Goal: Information Seeking & Learning: Learn about a topic

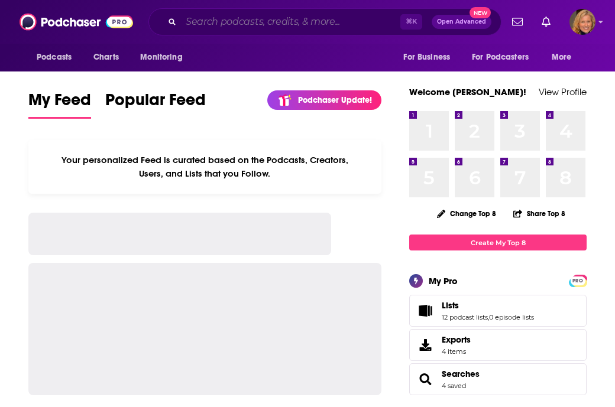
click at [212, 21] on input "Search podcasts, credits, & more..." at bounding box center [290, 21] width 219 height 19
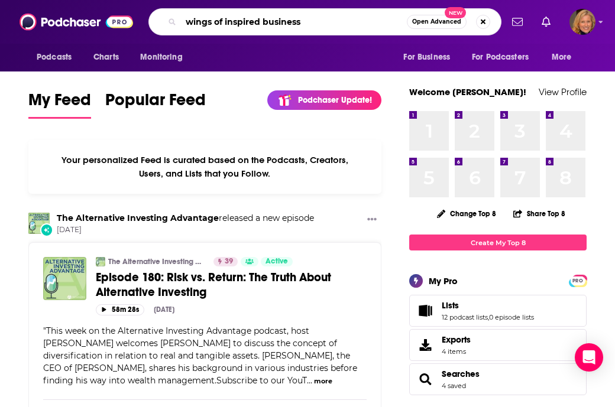
type input "wings of inspired business"
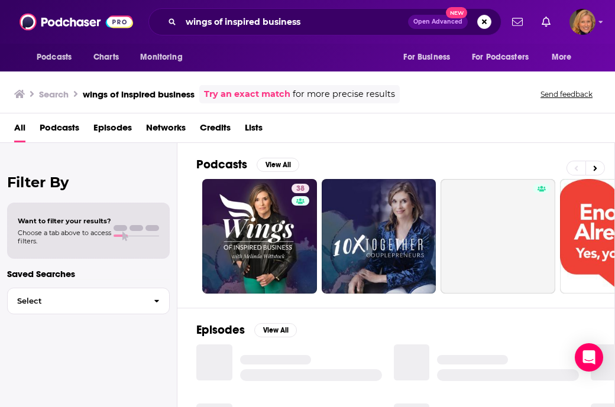
click at [57, 126] on span "Podcasts" at bounding box center [60, 130] width 40 height 24
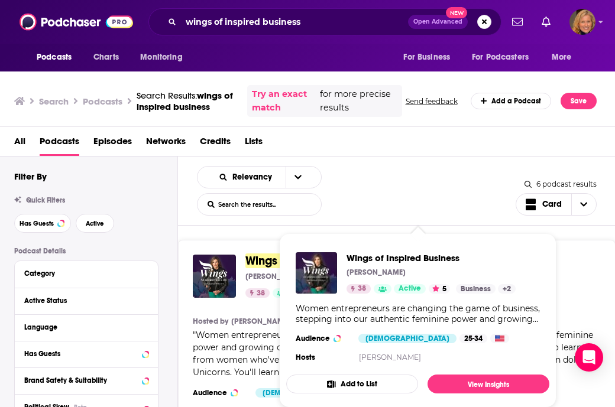
click at [257, 264] on span "Wings of Inspired Business" at bounding box center [316, 261] width 142 height 15
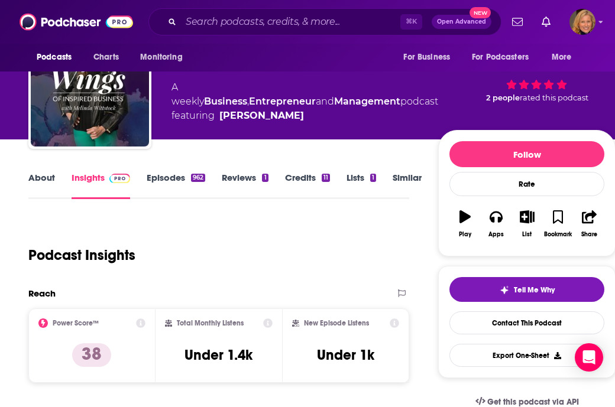
scroll to position [90, 0]
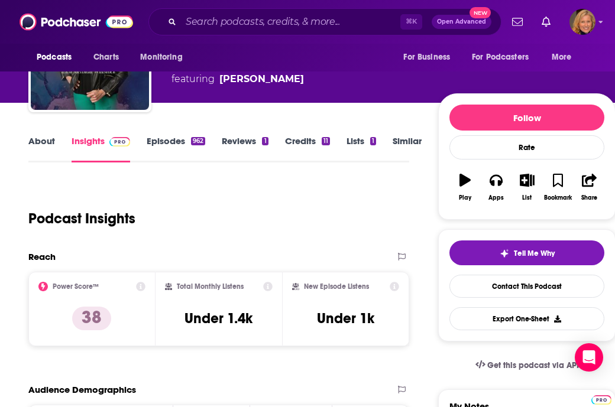
click at [48, 145] on link "About" at bounding box center [41, 148] width 27 height 27
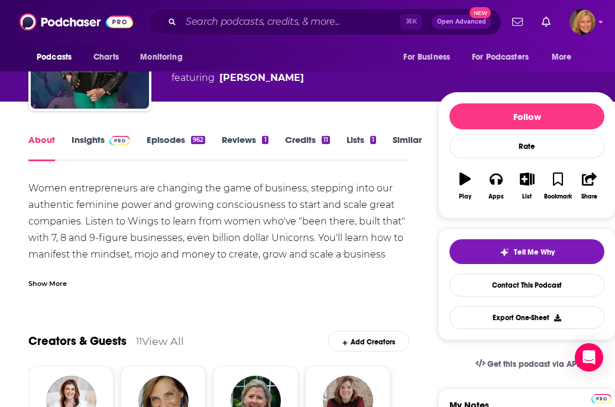
scroll to position [100, 0]
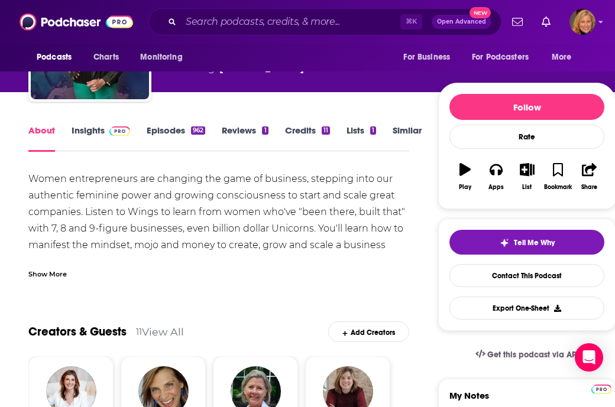
click at [47, 274] on div "Show More" at bounding box center [47, 273] width 38 height 11
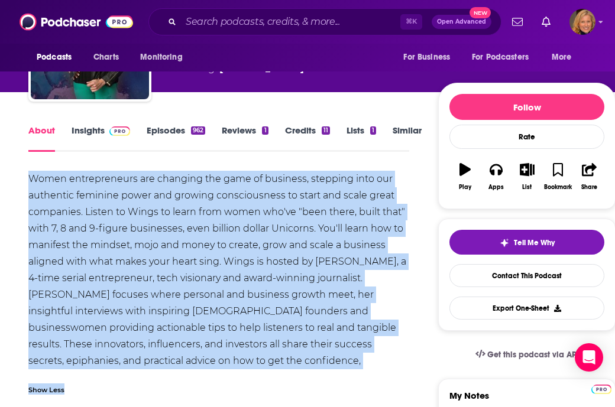
drag, startPoint x: 25, startPoint y: 174, endPoint x: 298, endPoint y: 386, distance: 345.0
copy div "Women entrepreneurs are changing the game of business, stepping into our authen…"
click at [171, 129] on link "Episodes 962" at bounding box center [176, 138] width 59 height 27
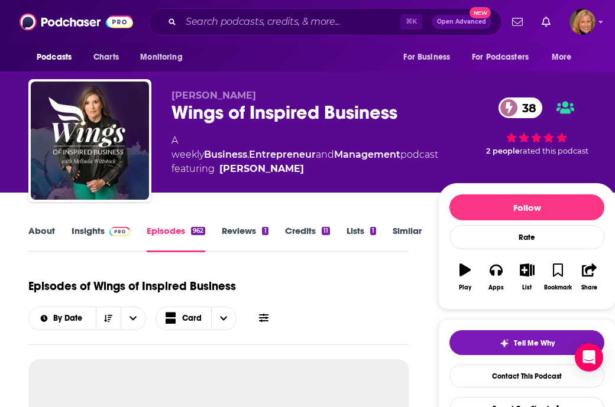
click at [98, 231] on link "Insights" at bounding box center [101, 238] width 59 height 27
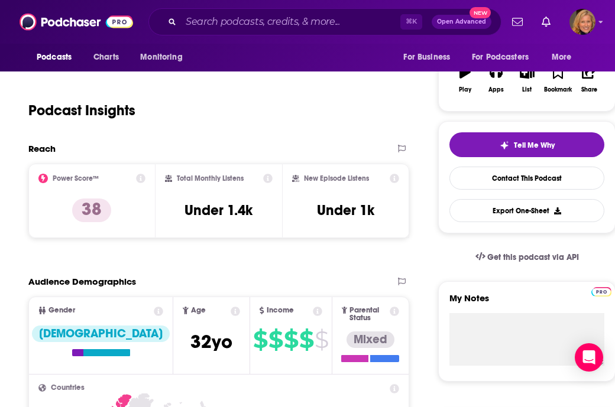
scroll to position [182, 0]
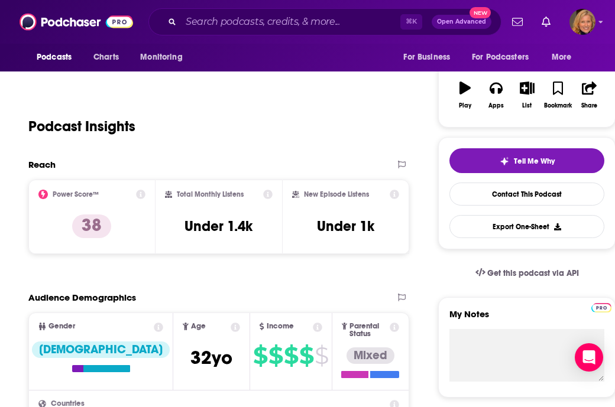
click at [145, 195] on icon at bounding box center [140, 194] width 9 height 9
click at [307, 155] on div "Podcast Insights" at bounding box center [218, 124] width 381 height 70
